Goal: Navigation & Orientation: Find specific page/section

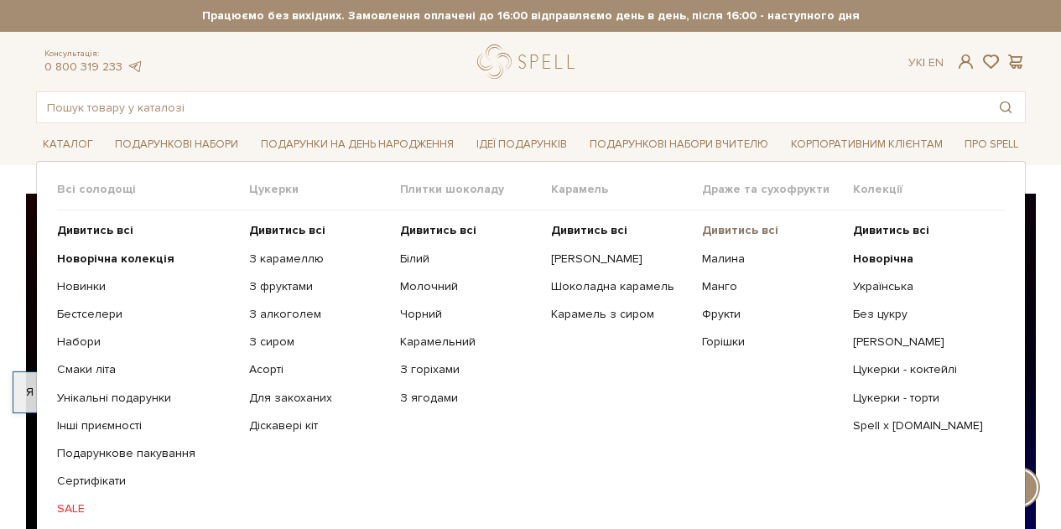
click at [722, 225] on b "Дивитись всі" at bounding box center [740, 230] width 76 height 14
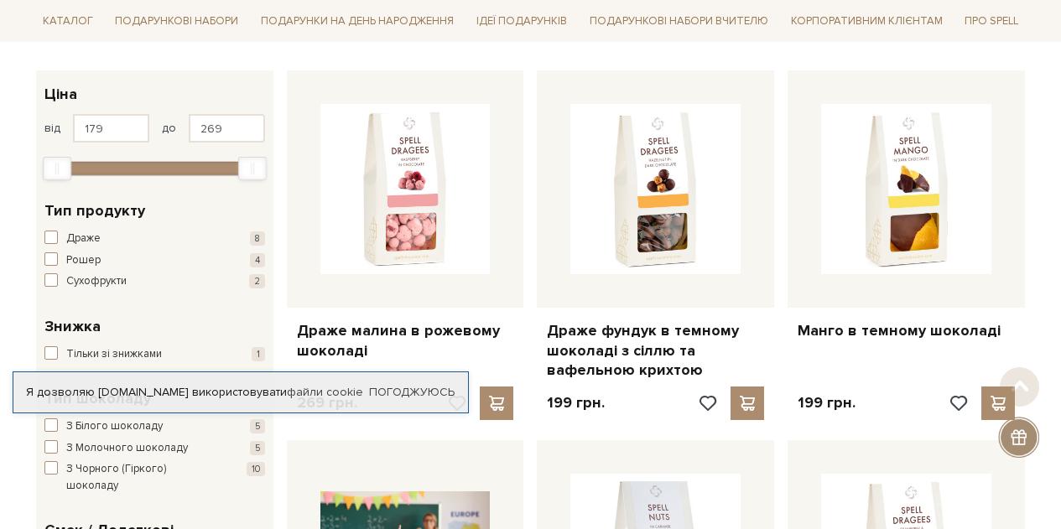
scroll to position [252, 0]
